Goal: Task Accomplishment & Management: Use online tool/utility

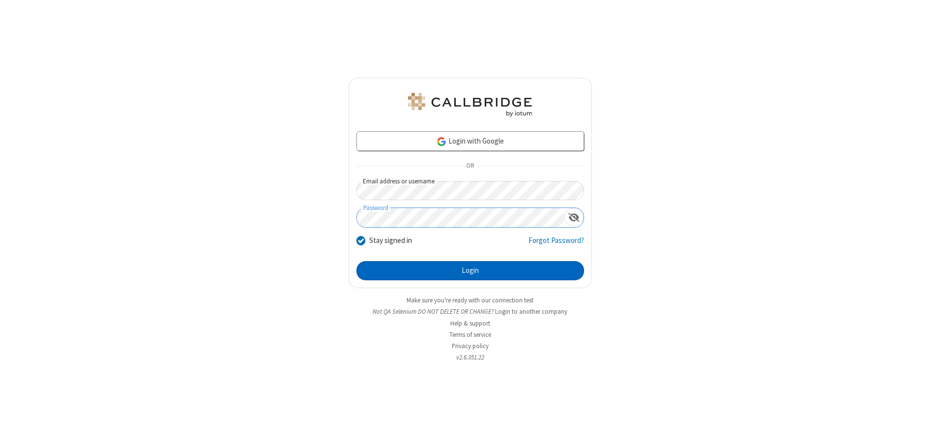
click at [470, 270] on button "Login" at bounding box center [470, 271] width 228 height 20
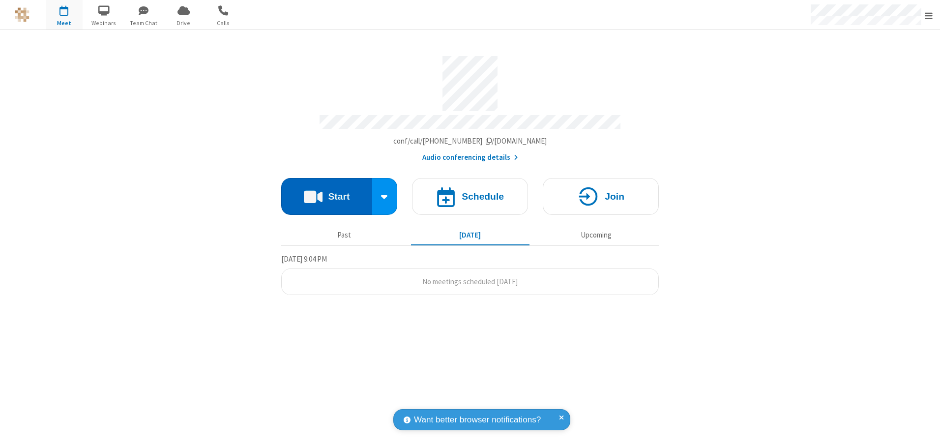
click at [326, 193] on button "Start" at bounding box center [326, 196] width 91 height 37
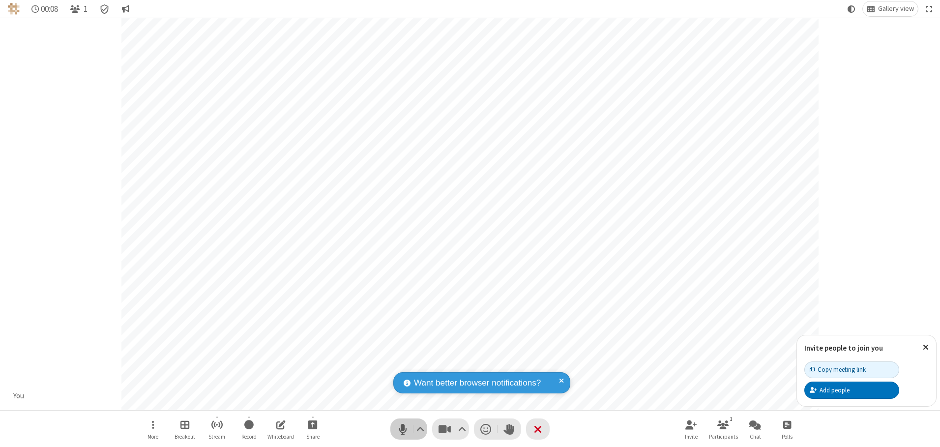
click at [403, 429] on span "Mute (Alt+A)" at bounding box center [402, 429] width 15 height 14
click at [403, 429] on span "Unmute (Alt+A)" at bounding box center [402, 429] width 15 height 14
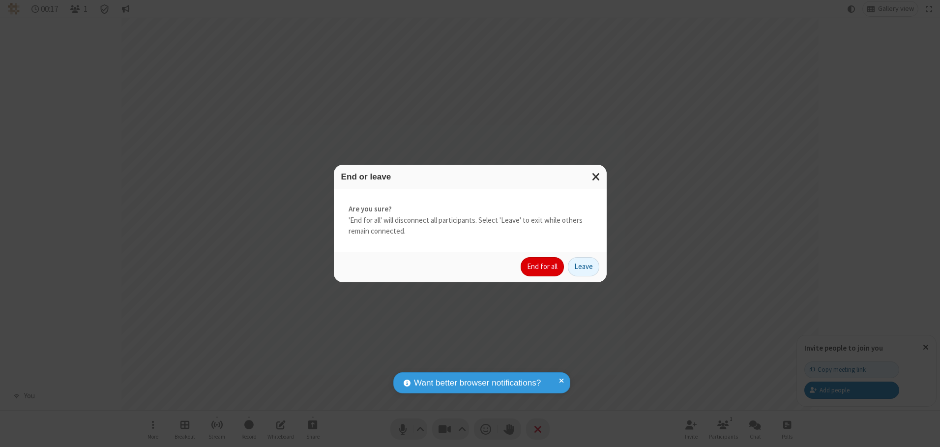
click at [543, 266] on button "End for all" at bounding box center [542, 267] width 43 height 20
